Goal: Complete application form

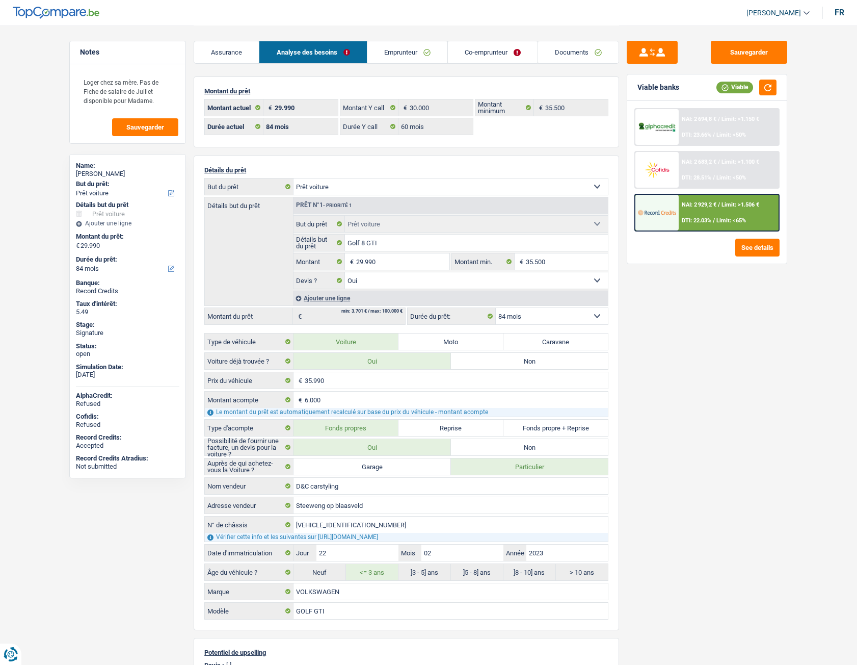
select select "car"
select select "84"
select select "60"
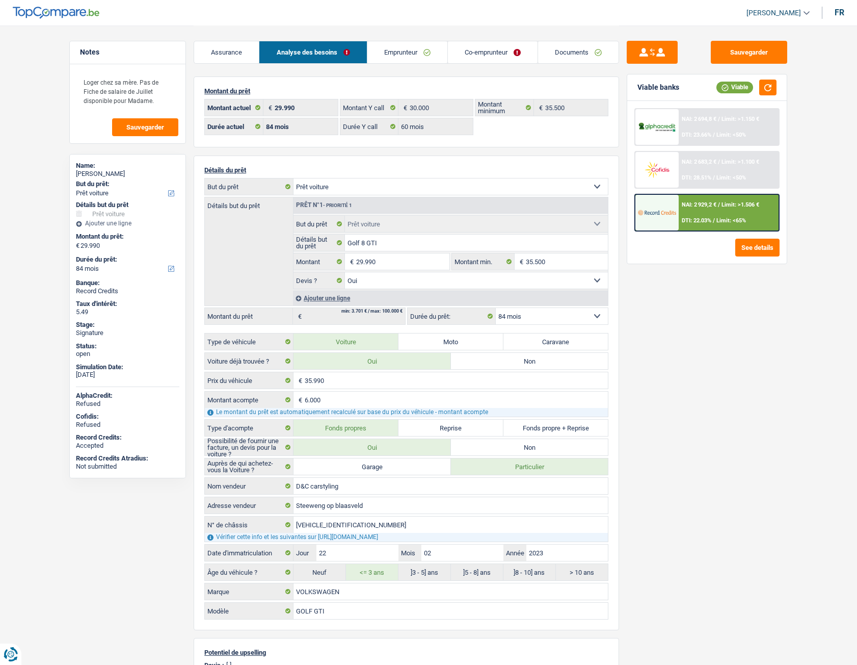
select select "car"
select select "yes"
select select "84"
select select "32"
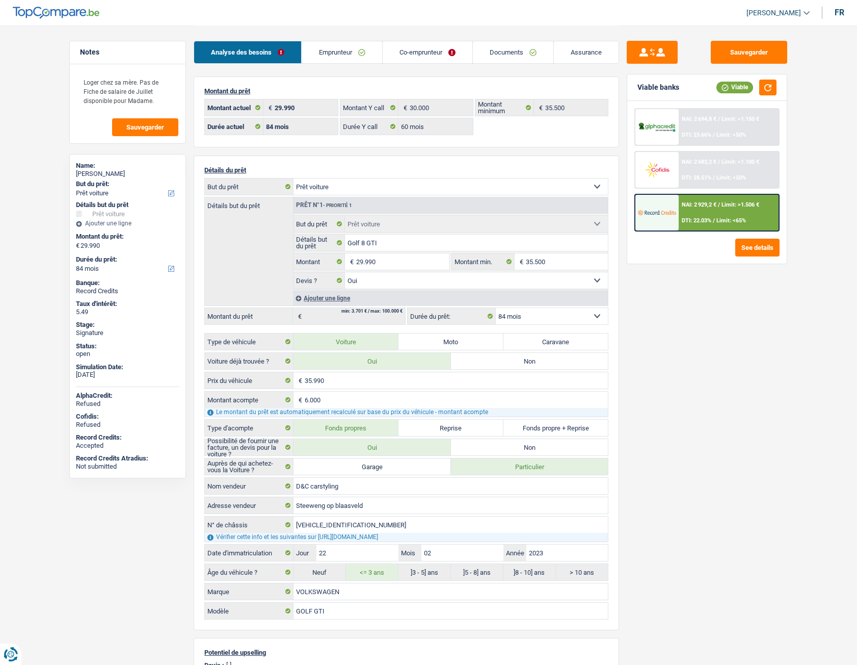
click at [344, 53] on link "Emprunteur" at bounding box center [342, 52] width 80 height 22
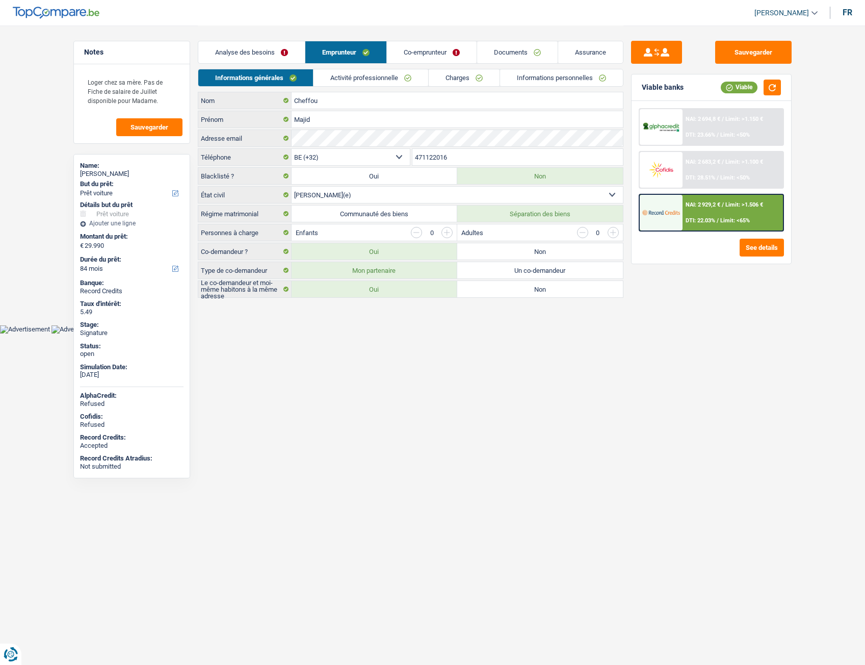
click at [374, 83] on link "Activité professionnelle" at bounding box center [370, 77] width 115 height 17
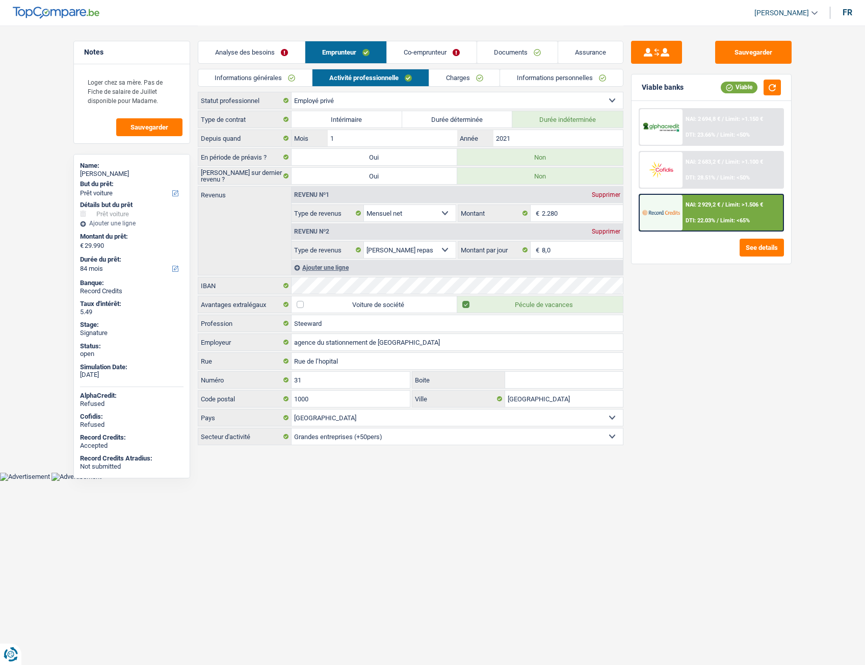
click at [419, 47] on link "Co-emprunteur" at bounding box center [432, 52] width 90 height 22
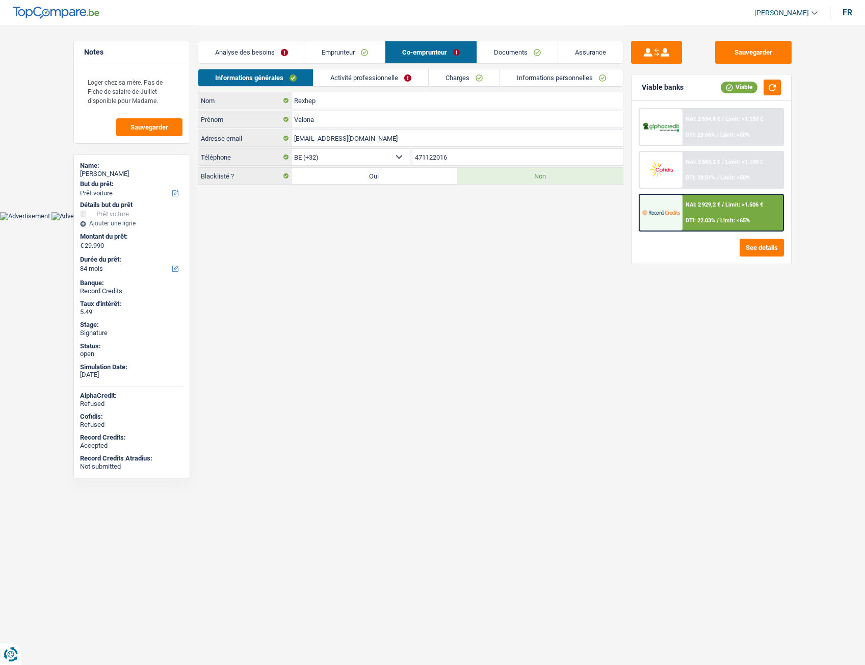
click at [375, 77] on link "Activité professionnelle" at bounding box center [370, 77] width 115 height 17
